Goal: Book appointment/travel/reservation

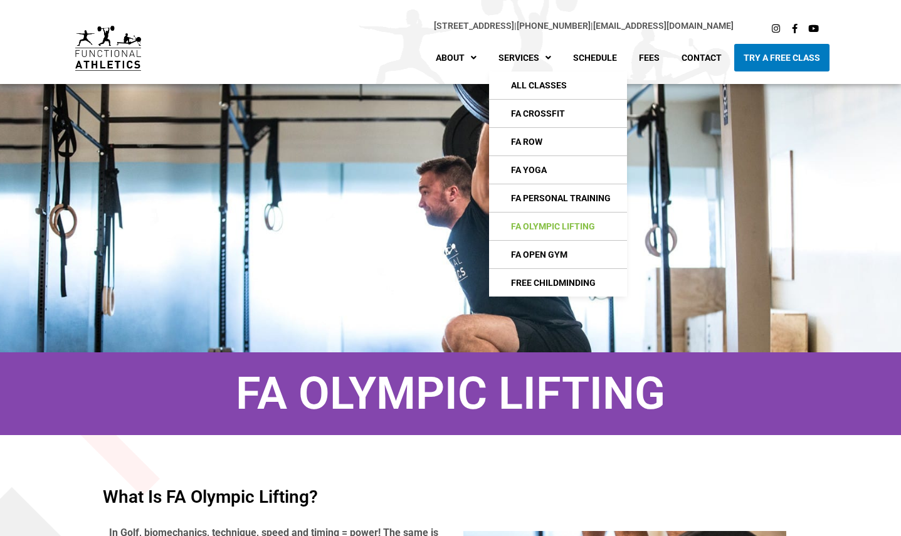
click at [560, 220] on link "FA Olympic Lifting" at bounding box center [558, 226] width 138 height 28
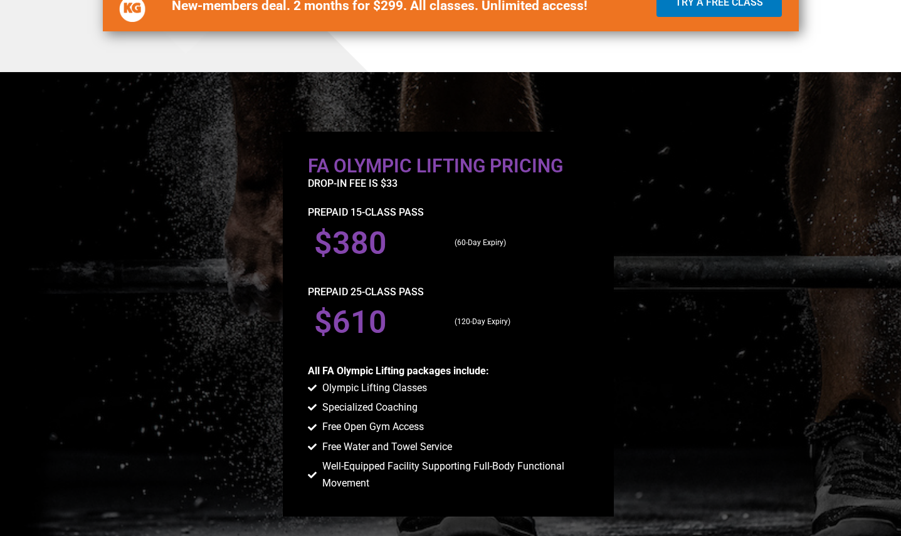
scroll to position [1149, 0]
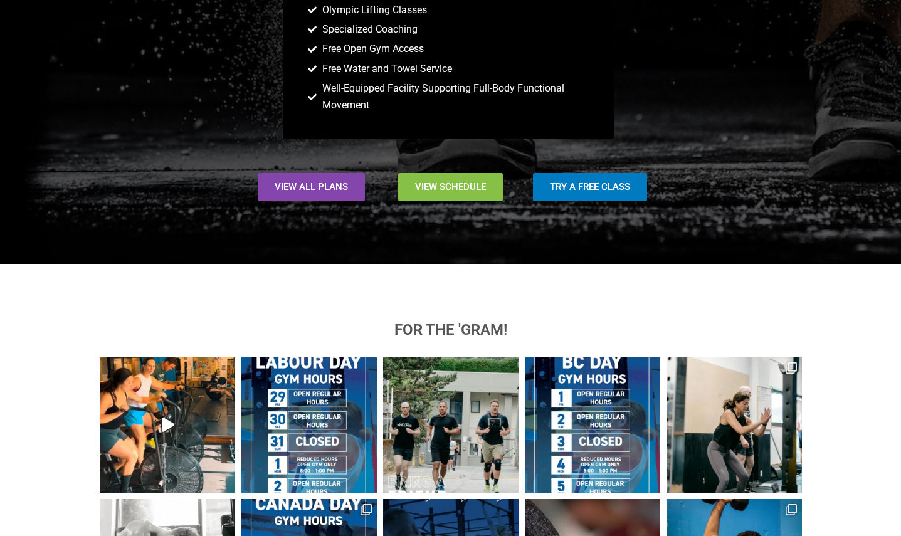
click at [466, 182] on span "View Schedule" at bounding box center [450, 186] width 71 height 9
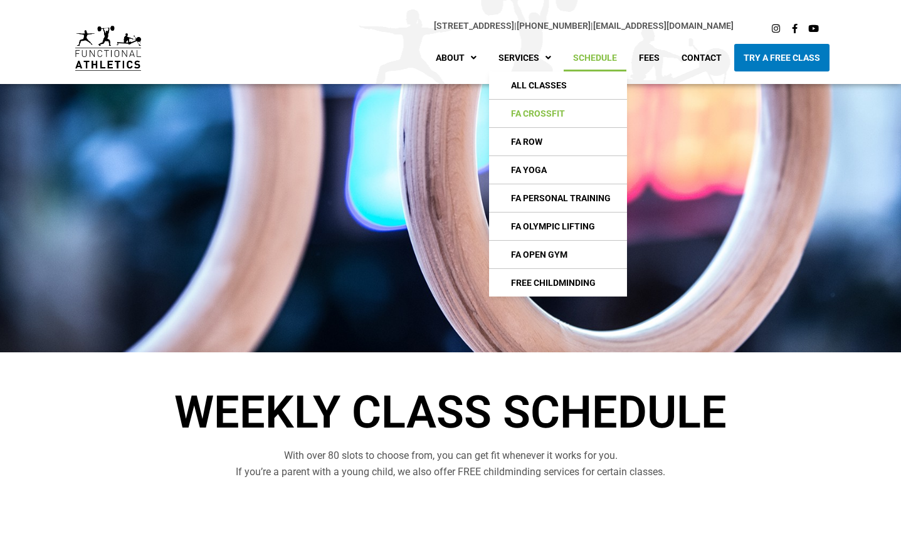
click at [577, 117] on link "FA CrossFIt" at bounding box center [558, 114] width 138 height 28
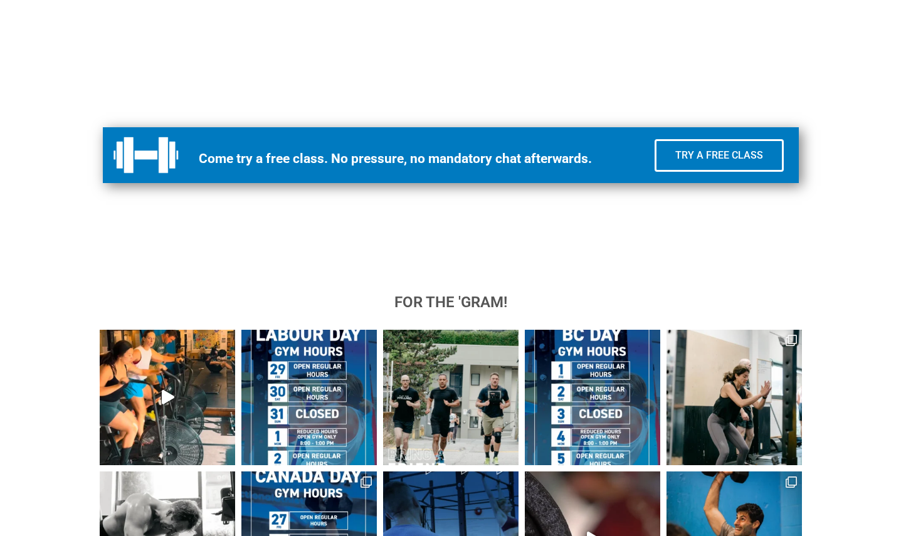
scroll to position [627, 0]
